Goal: Task Accomplishment & Management: Manage account settings

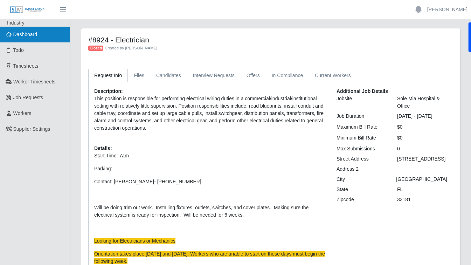
click at [39, 36] on link "Dashboard" at bounding box center [35, 35] width 70 height 16
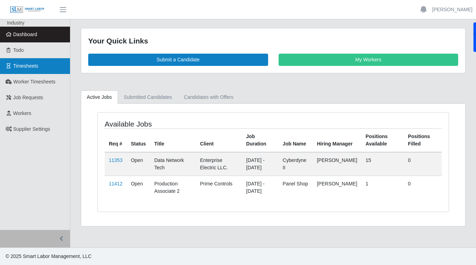
click at [36, 68] on span "Timesheets" at bounding box center [25, 66] width 25 height 6
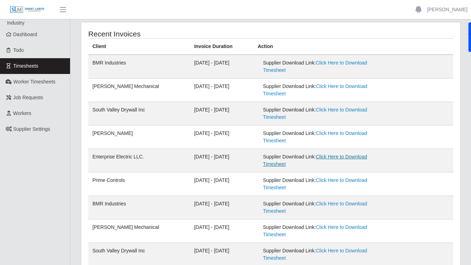
click at [352, 159] on link "Click Here to Download Timesheet" at bounding box center [315, 160] width 104 height 13
click at [339, 159] on link "Click Here to Download Timesheet" at bounding box center [315, 160] width 104 height 13
